Goal: Task Accomplishment & Management: Complete application form

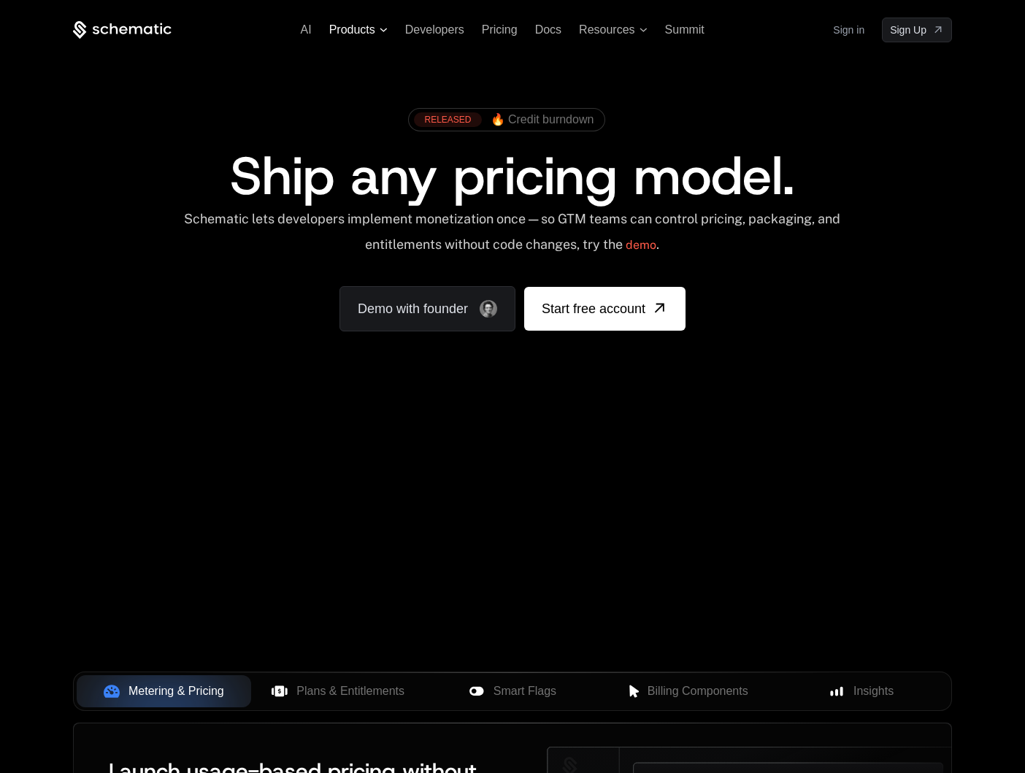
click at [386, 34] on span "Products" at bounding box center [358, 29] width 58 height 13
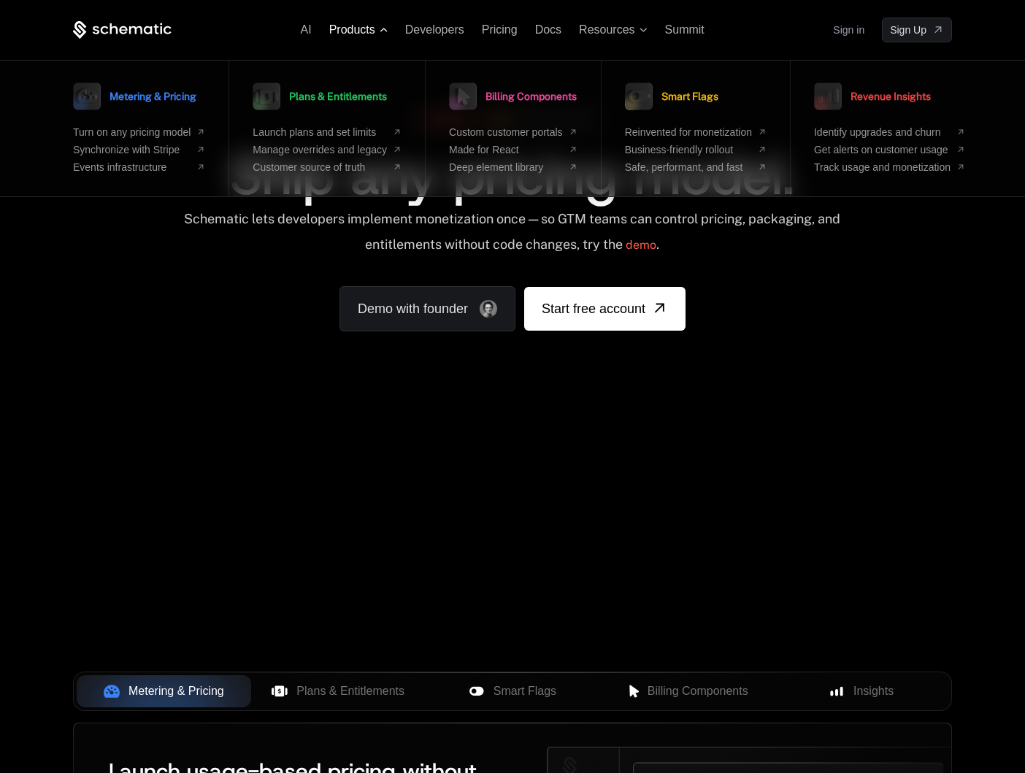
click at [386, 34] on span "Products" at bounding box center [358, 29] width 58 height 13
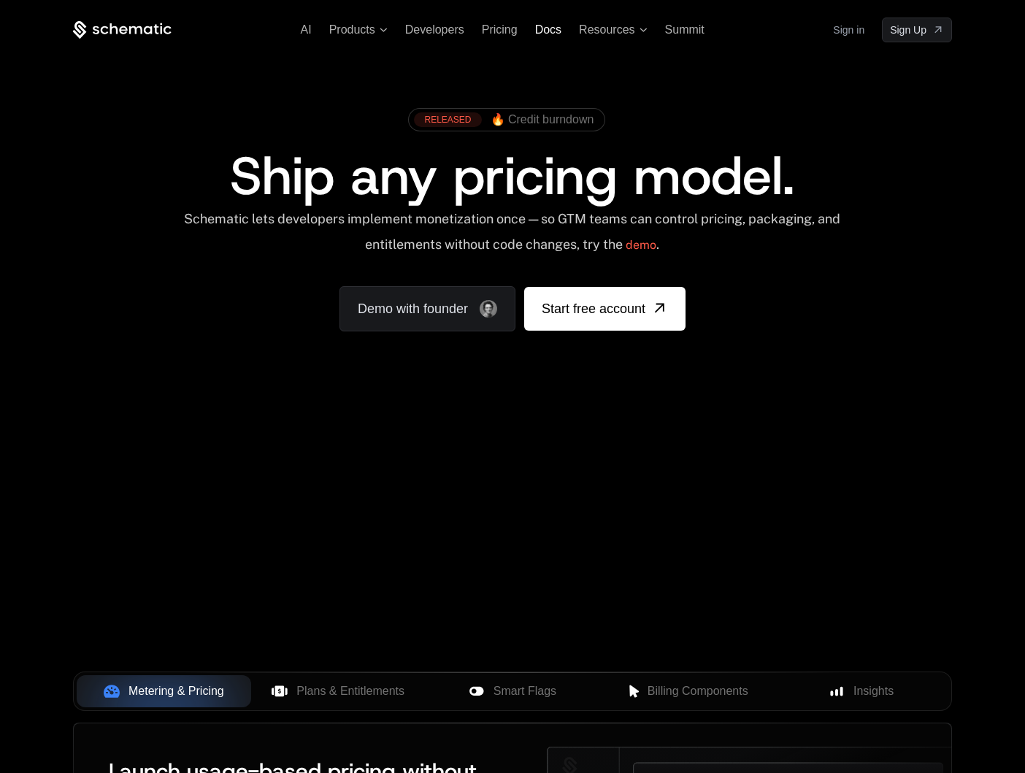
click at [550, 26] on span "Docs" at bounding box center [548, 29] width 26 height 12
click at [656, 247] on link "demo" at bounding box center [641, 245] width 31 height 35
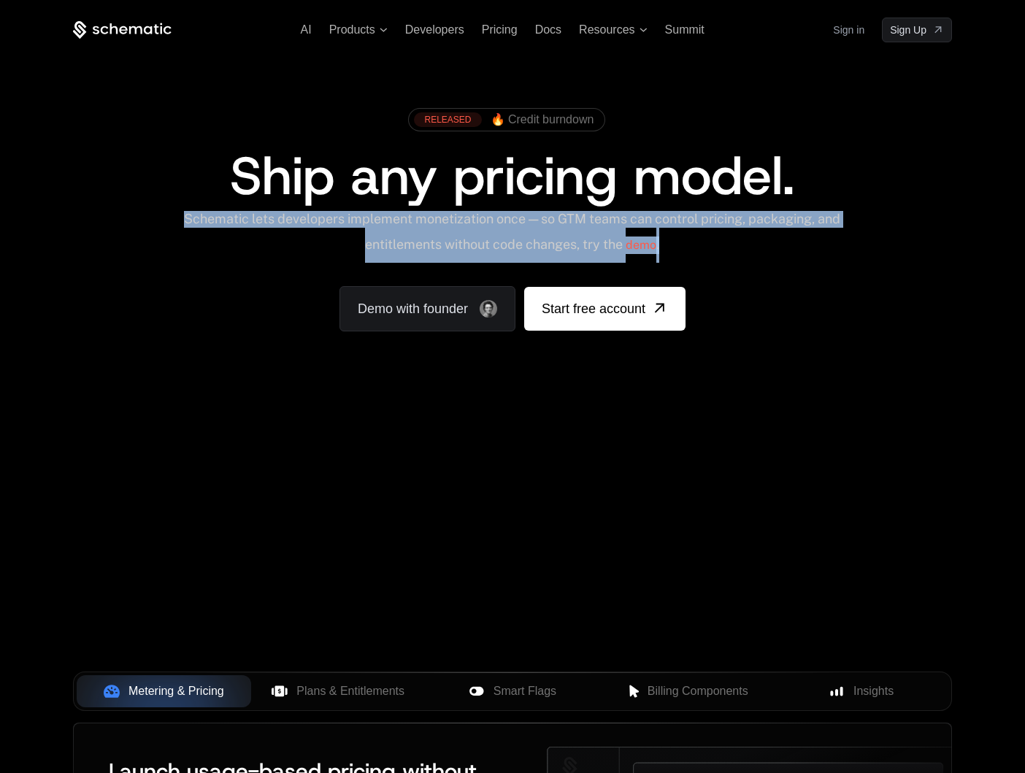
click at [849, 34] on link "Sign in" at bounding box center [848, 29] width 31 height 23
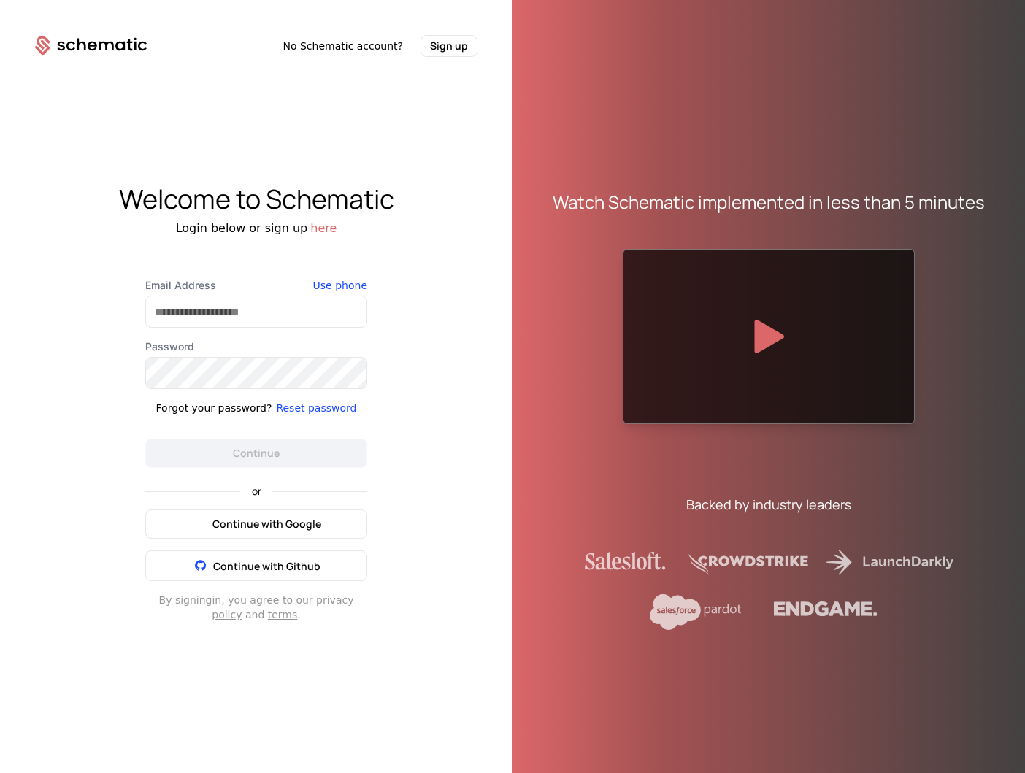
click at [304, 526] on span "Continue with Google" at bounding box center [266, 524] width 109 height 15
click at [316, 534] on button "Continue with Google" at bounding box center [256, 524] width 222 height 29
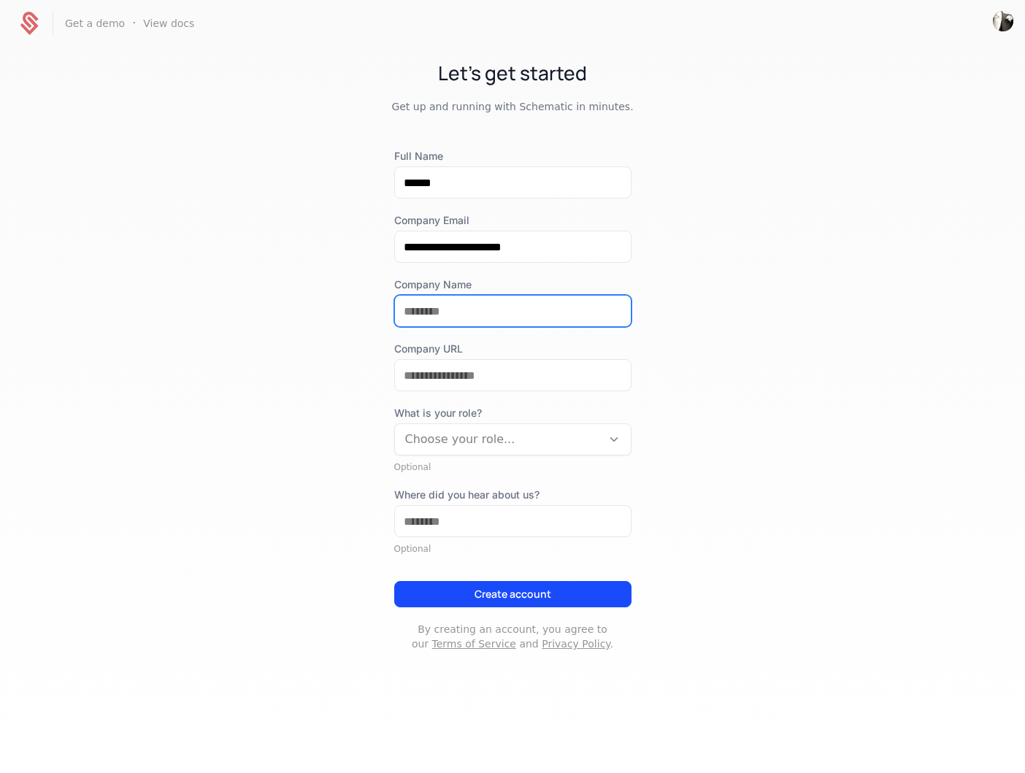
click at [545, 304] on input "Company Name" at bounding box center [513, 311] width 236 height 31
type input "********"
click at [569, 429] on div at bounding box center [498, 439] width 186 height 20
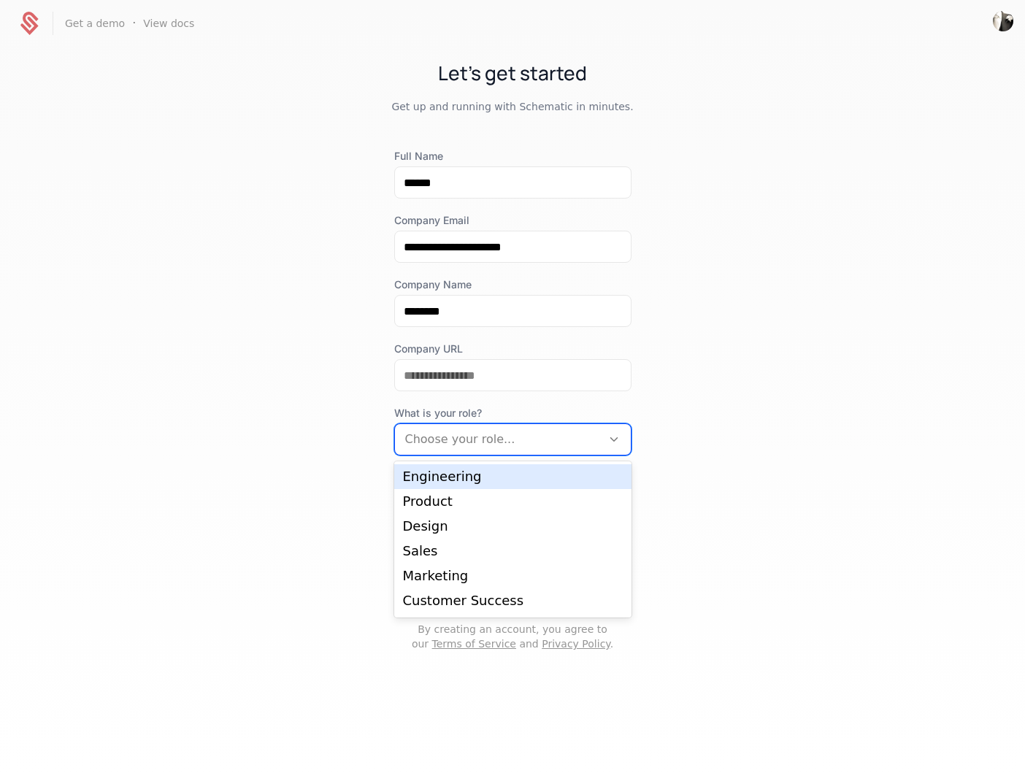
click at [573, 463] on div "Engineering Product Design Sales Marketing Customer Success Operations" at bounding box center [512, 539] width 237 height 156
click at [574, 482] on div "Engineering" at bounding box center [513, 476] width 220 height 13
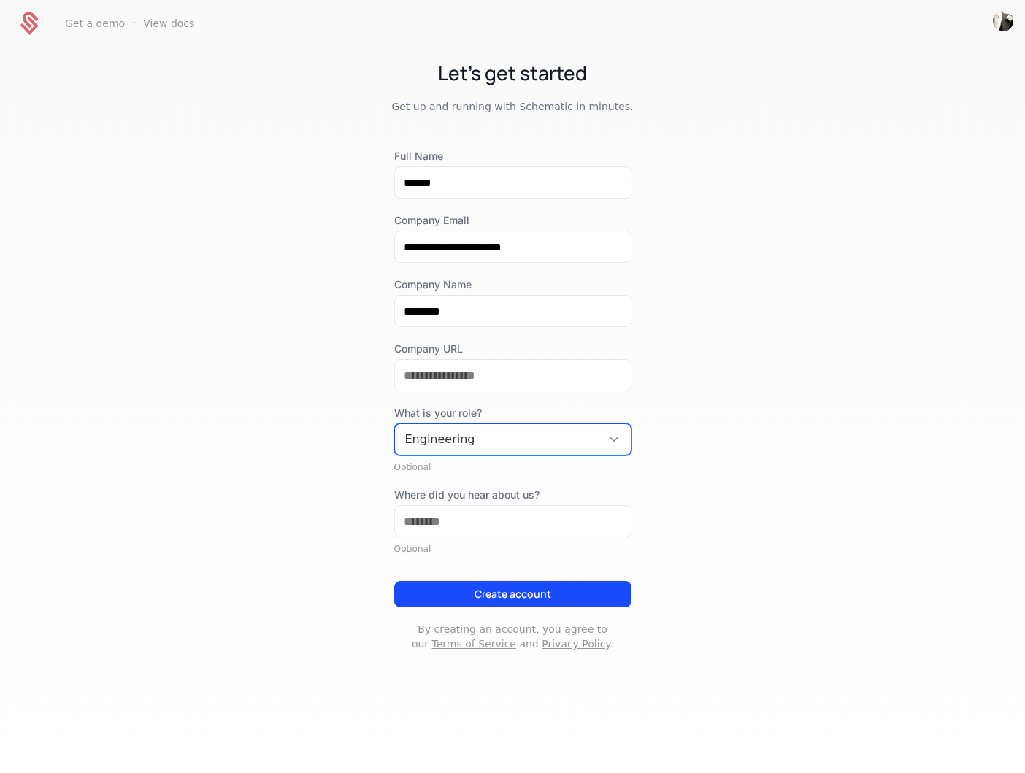
click at [573, 601] on button "Create account" at bounding box center [512, 594] width 237 height 26
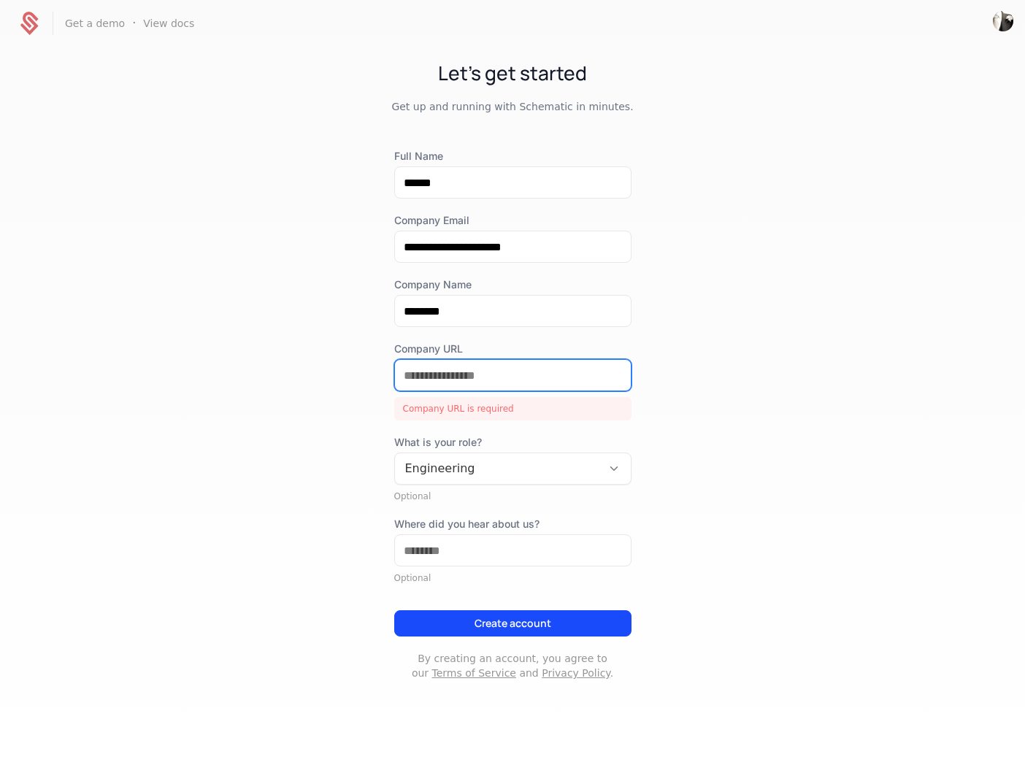
click at [497, 374] on input "Company URL" at bounding box center [513, 375] width 236 height 31
paste input "**********"
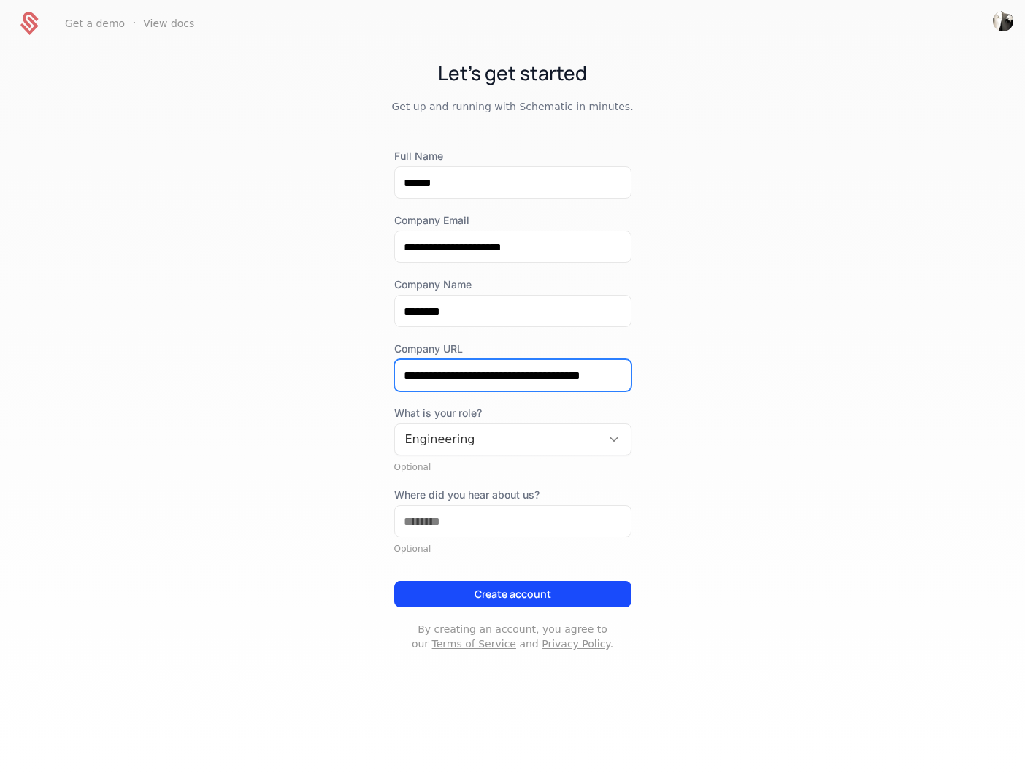
type input "**********"
click at [497, 585] on button "Create account" at bounding box center [512, 594] width 237 height 26
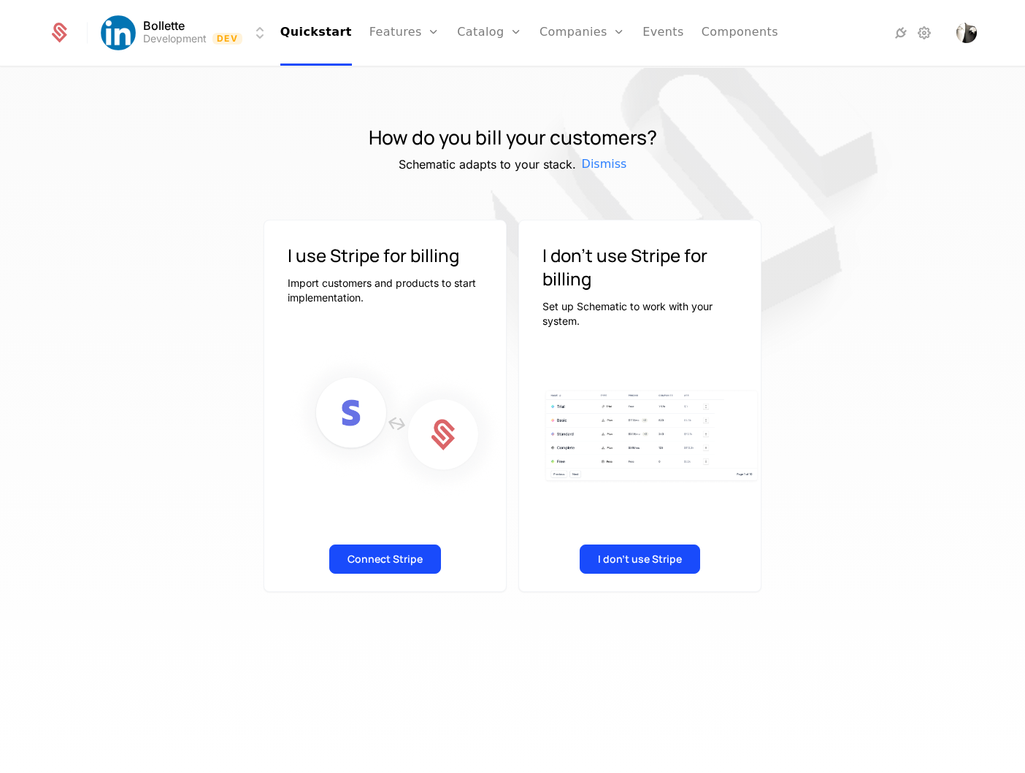
click at [633, 561] on button "I don't use Stripe" at bounding box center [640, 559] width 120 height 29
